Goal: Task Accomplishment & Management: Use online tool/utility

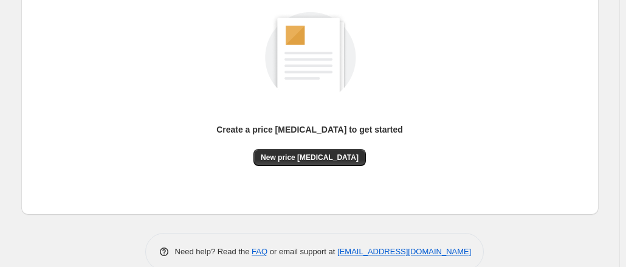
scroll to position [174, 0]
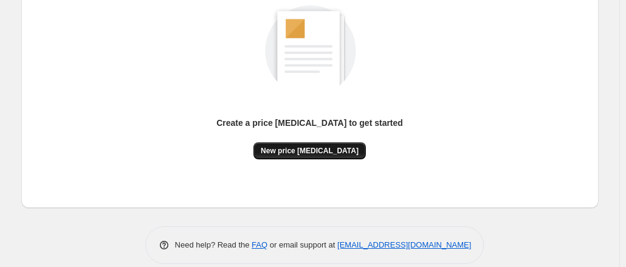
click at [336, 149] on span "New price change job" at bounding box center [310, 151] width 98 height 10
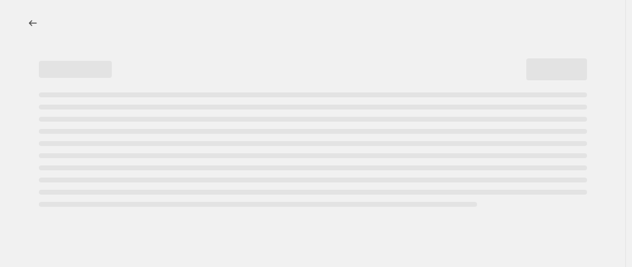
select select "percentage"
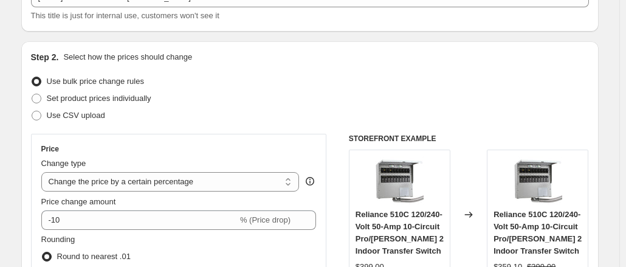
scroll to position [95, 0]
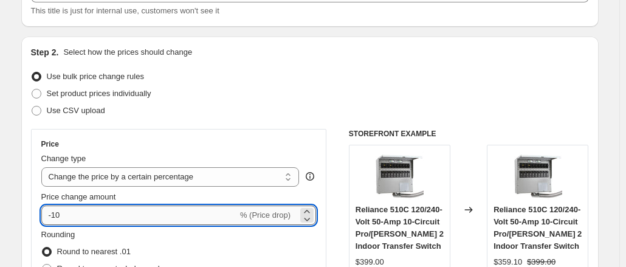
click at [169, 212] on input "-10" at bounding box center [139, 214] width 196 height 19
type input "-3"
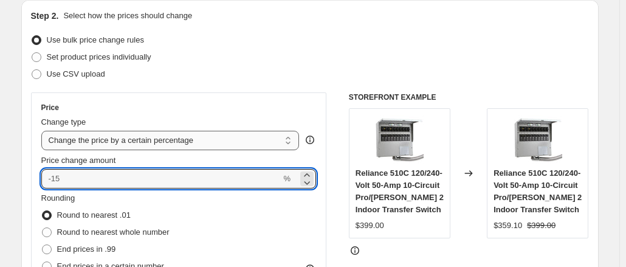
scroll to position [145, 0]
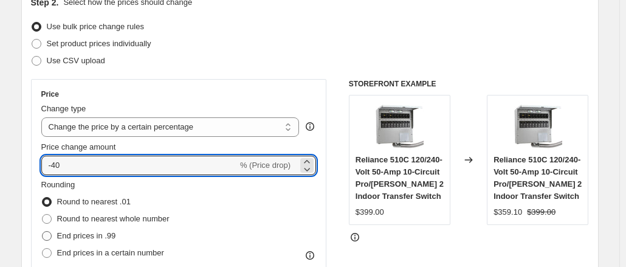
type input "-40"
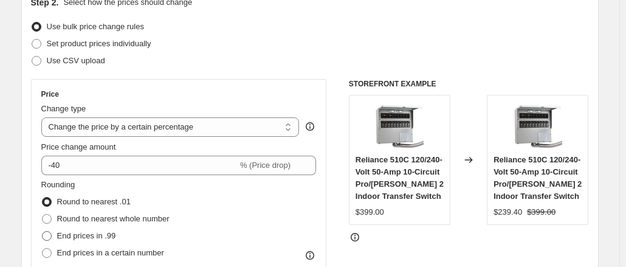
click at [80, 236] on span "End prices in .99" at bounding box center [86, 235] width 59 height 9
click at [43, 231] on input "End prices in .99" at bounding box center [42, 231] width 1 height 1
radio input "true"
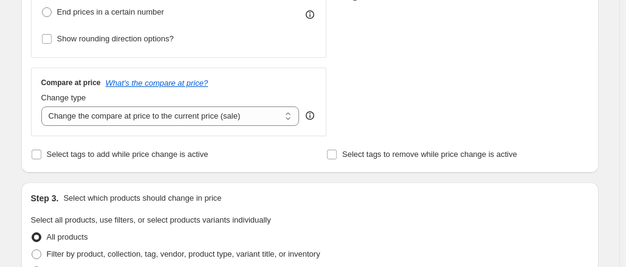
scroll to position [327, 0]
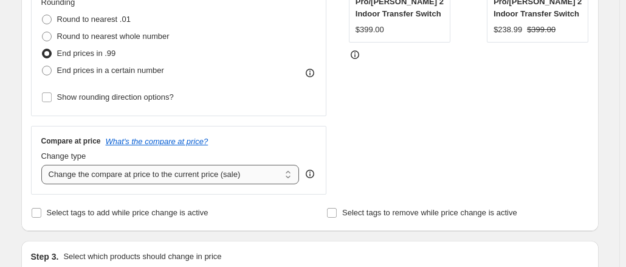
click at [184, 178] on select "Change the compare at price to the current price (sale) Change the compare at p…" at bounding box center [170, 174] width 258 height 19
select select "remove"
click at [44, 165] on select "Change the compare at price to the current price (sale) Change the compare at p…" at bounding box center [170, 174] width 258 height 19
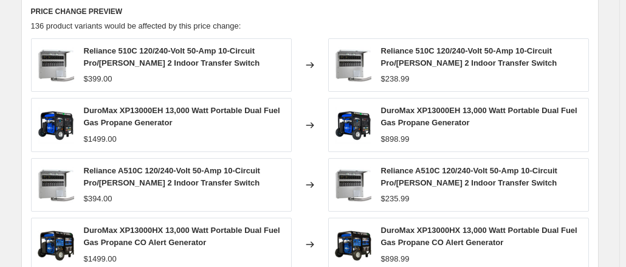
scroll to position [964, 0]
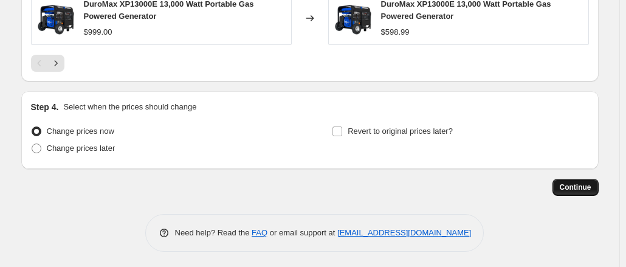
click at [587, 182] on span "Continue" at bounding box center [575, 187] width 32 height 10
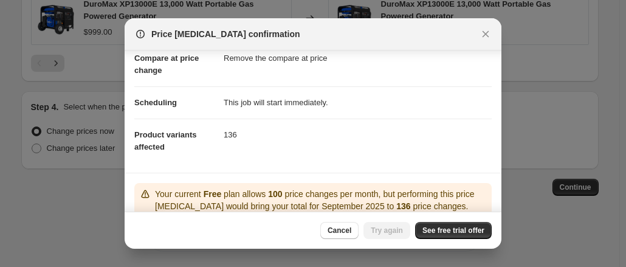
scroll to position [155, 0]
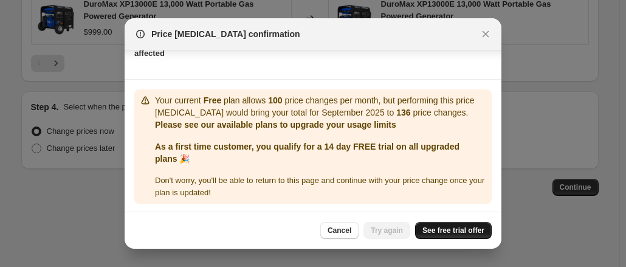
click at [462, 231] on span "See free trial offer" at bounding box center [453, 230] width 62 height 10
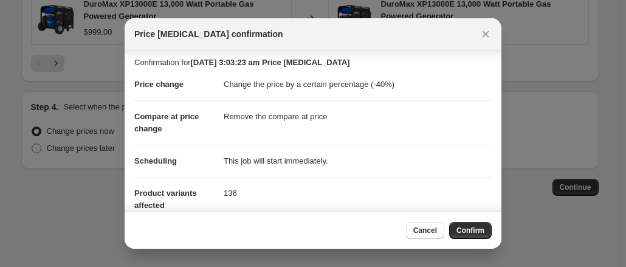
scroll to position [131, 0]
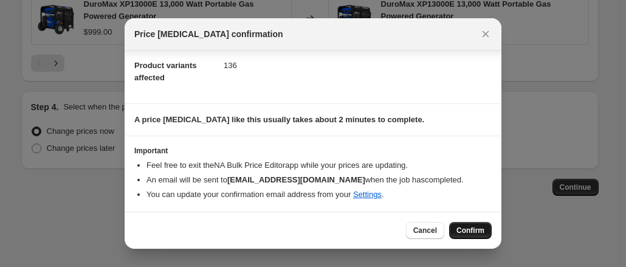
click at [476, 227] on span "Confirm" at bounding box center [470, 230] width 28 height 10
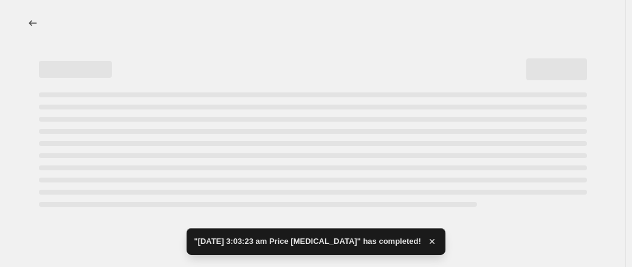
select select "percentage"
select select "remove"
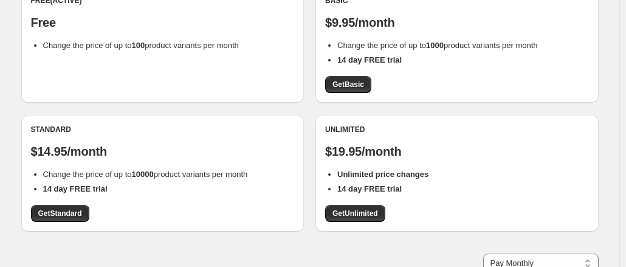
scroll to position [151, 0]
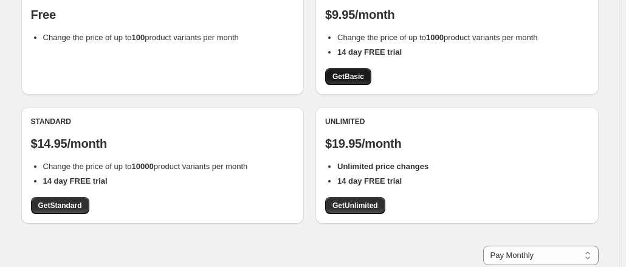
click at [364, 76] on span "Get Basic" at bounding box center [348, 77] width 32 height 10
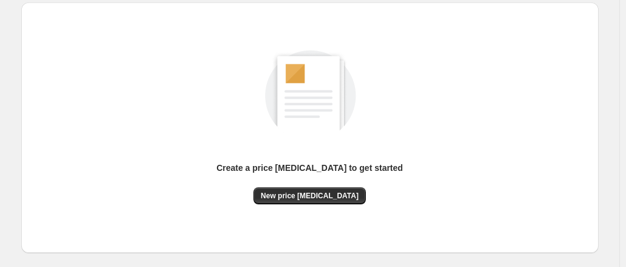
scroll to position [146, 0]
